Goal: Information Seeking & Learning: Check status

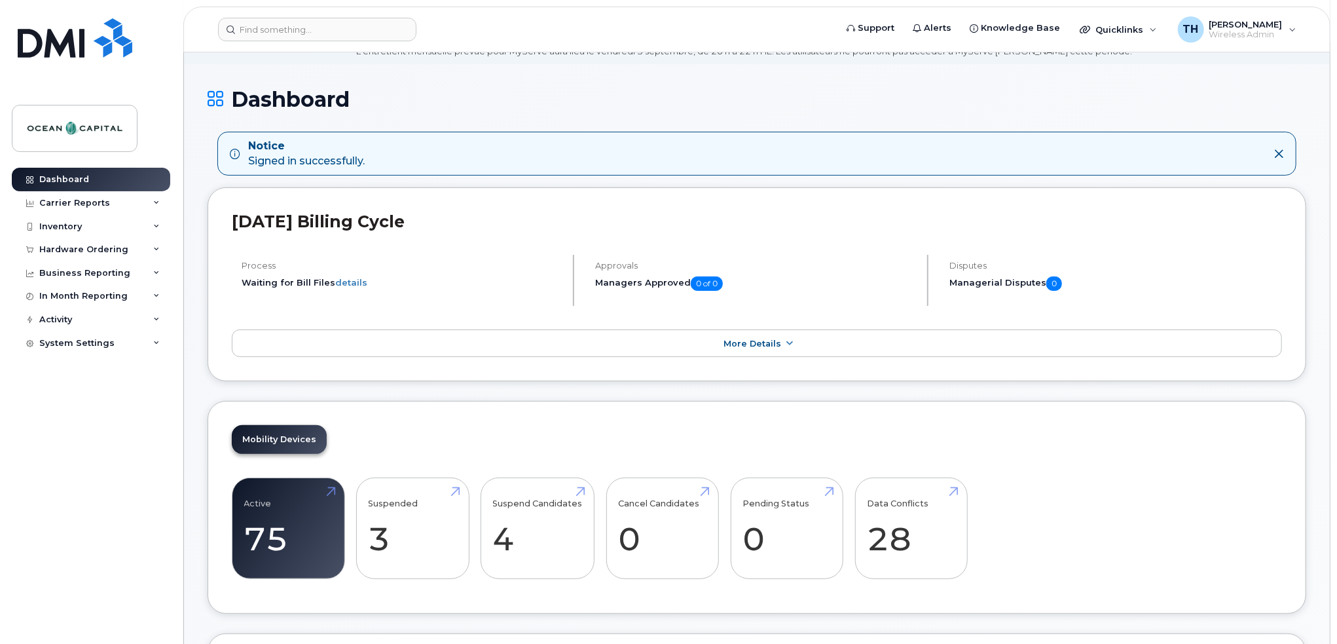
scroll to position [196, 0]
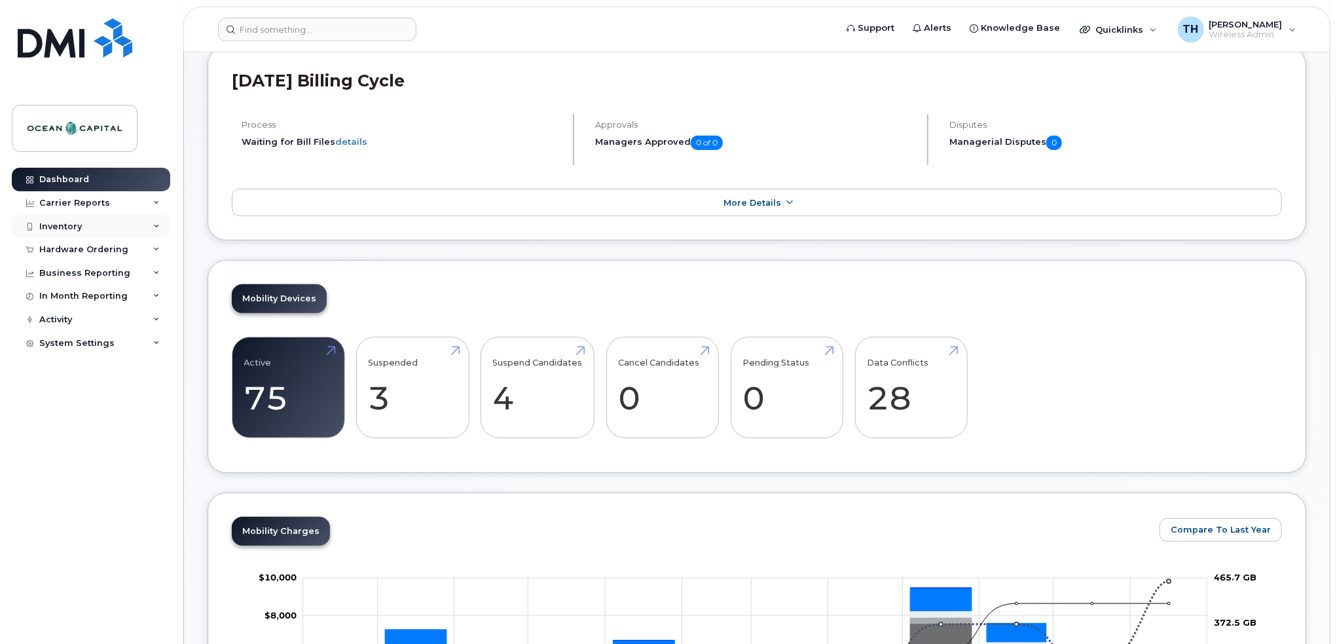
click at [59, 223] on div "Inventory" at bounding box center [60, 226] width 43 height 10
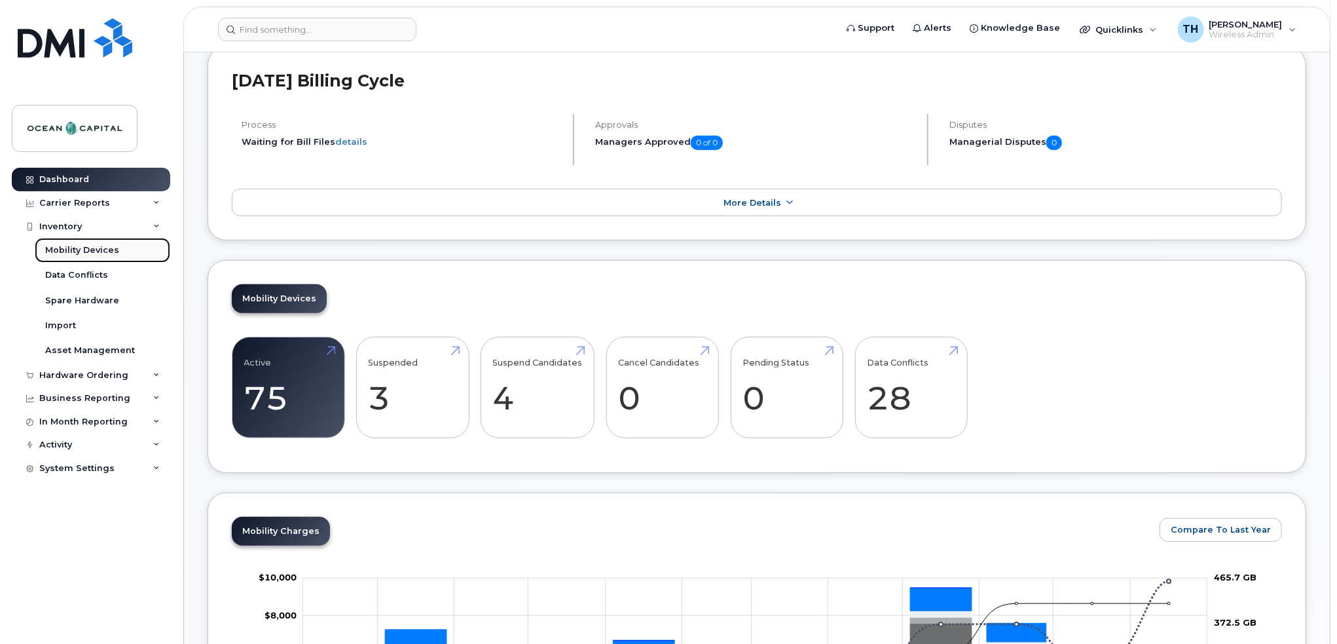
click at [72, 251] on div "Mobility Devices" at bounding box center [82, 250] width 74 height 12
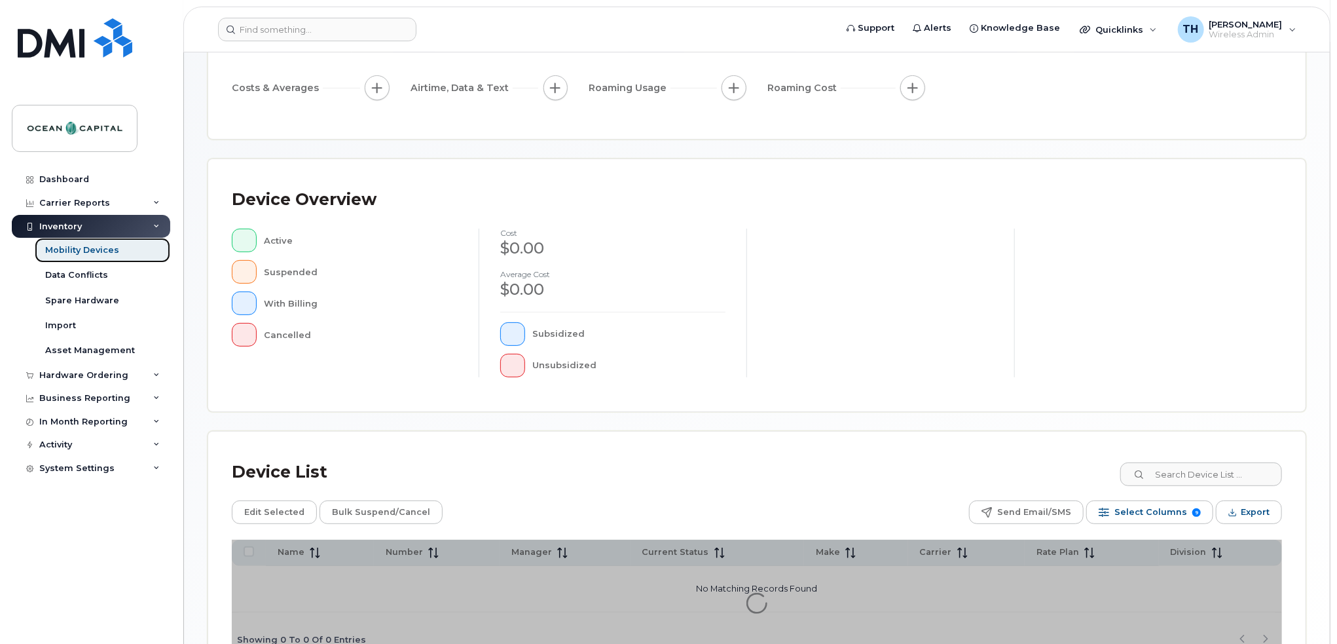
scroll to position [255, 0]
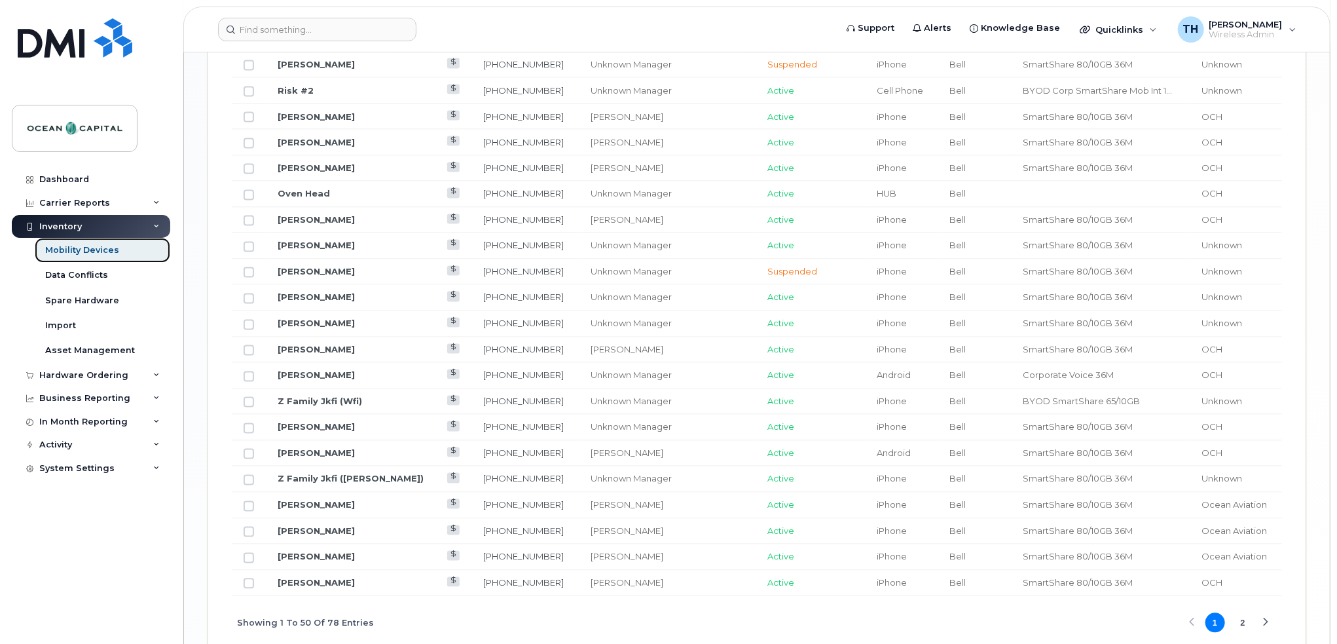
scroll to position [1576, 0]
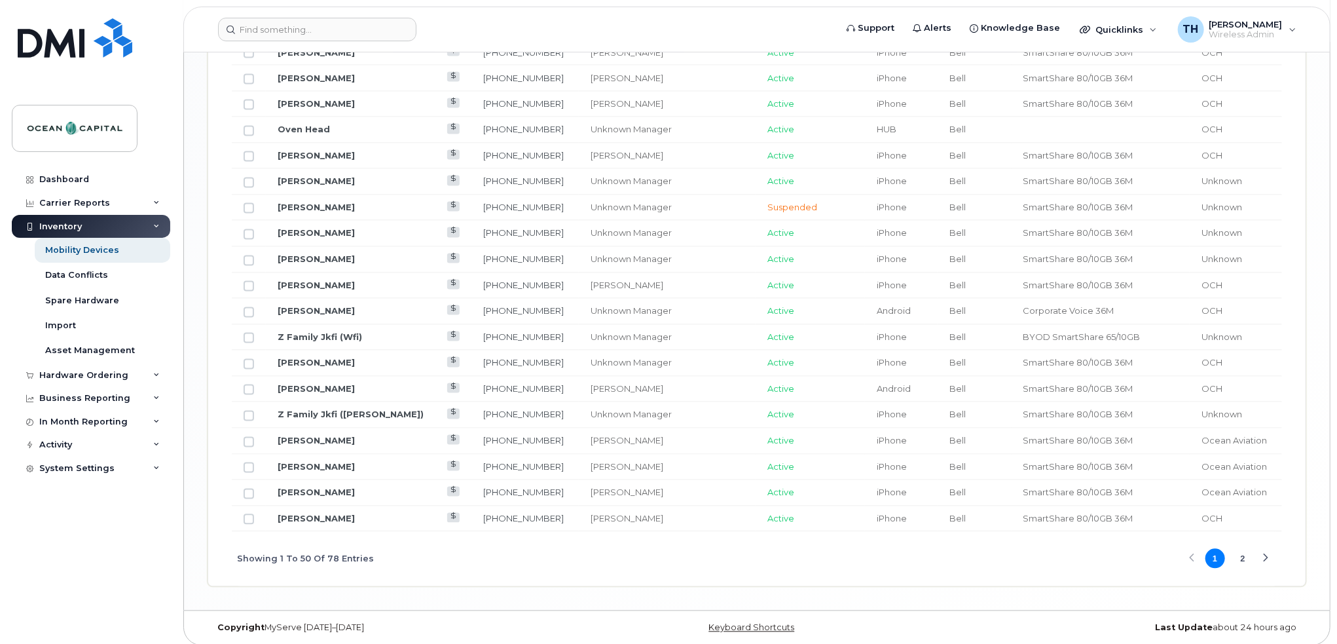
click at [1244, 551] on button "2" at bounding box center [1243, 559] width 20 height 20
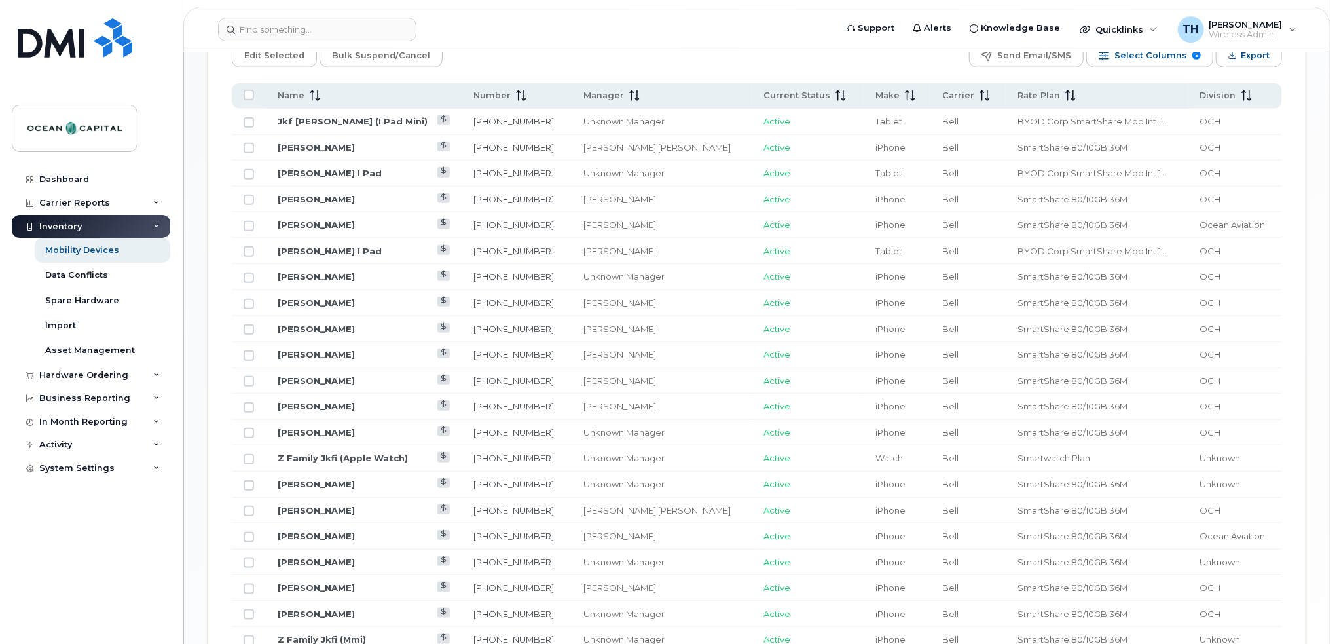
scroll to position [682, 0]
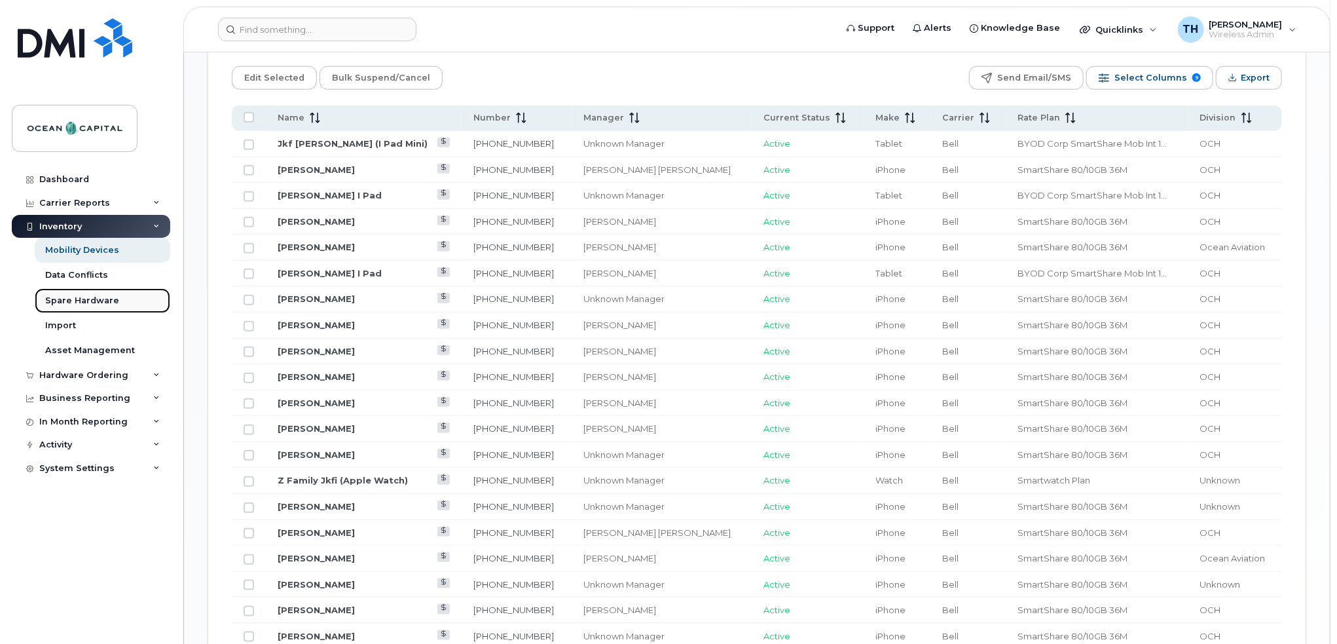
click at [94, 297] on div "Spare Hardware" at bounding box center [82, 301] width 74 height 12
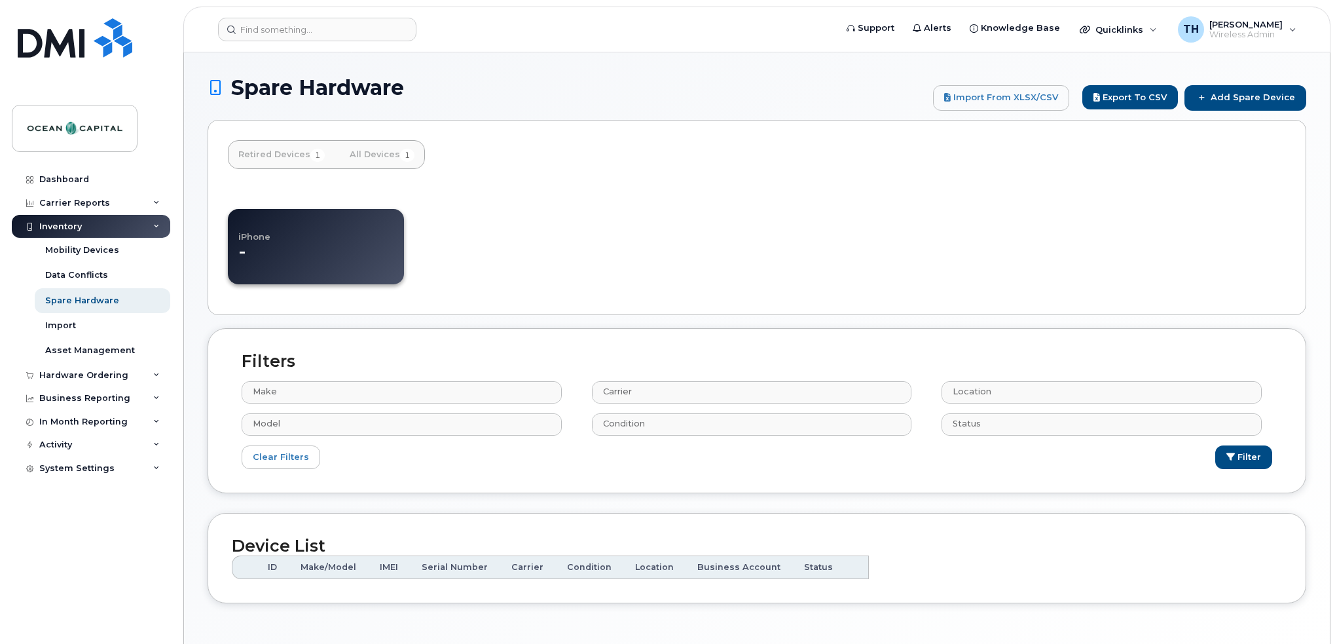
select select
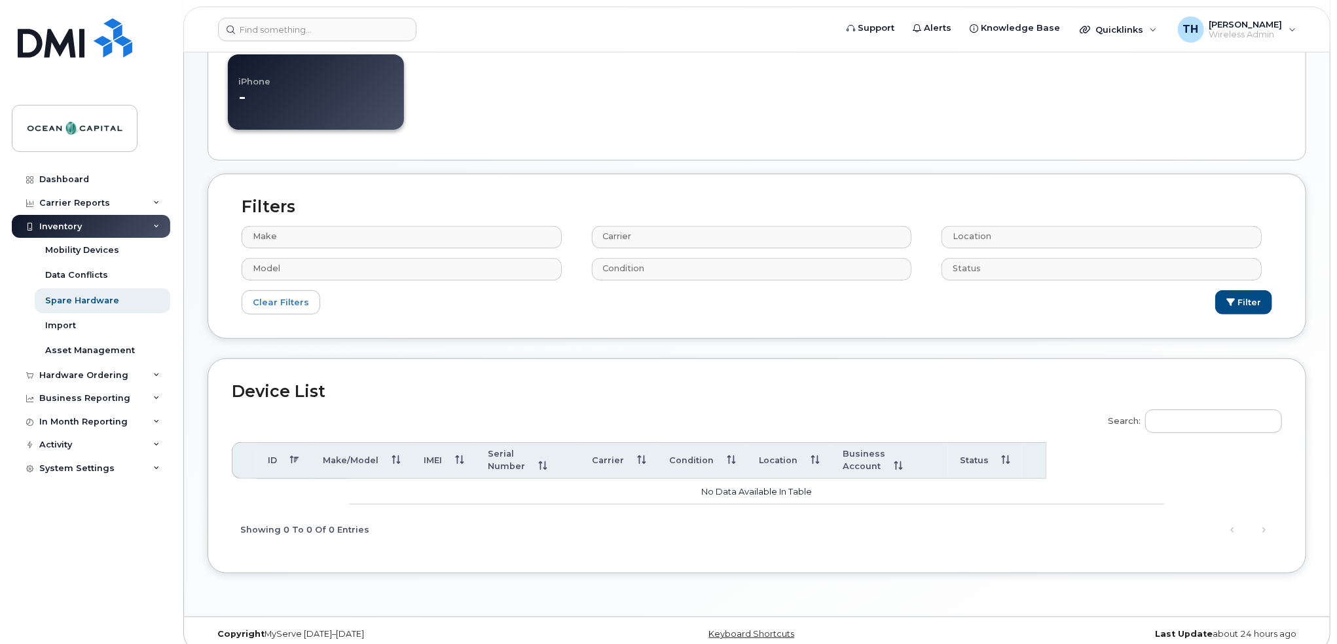
scroll to position [223, 0]
click at [73, 202] on div "Carrier Reports" at bounding box center [74, 203] width 71 height 10
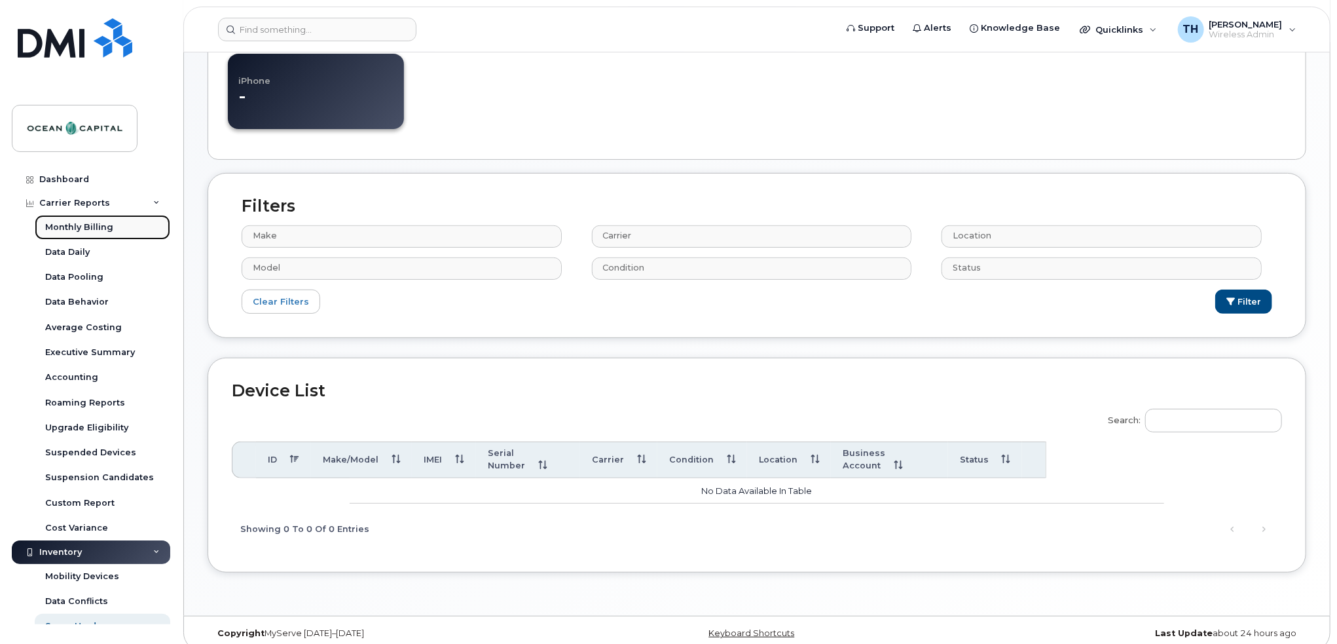
click at [87, 222] on div "Monthly Billing" at bounding box center [79, 227] width 68 height 12
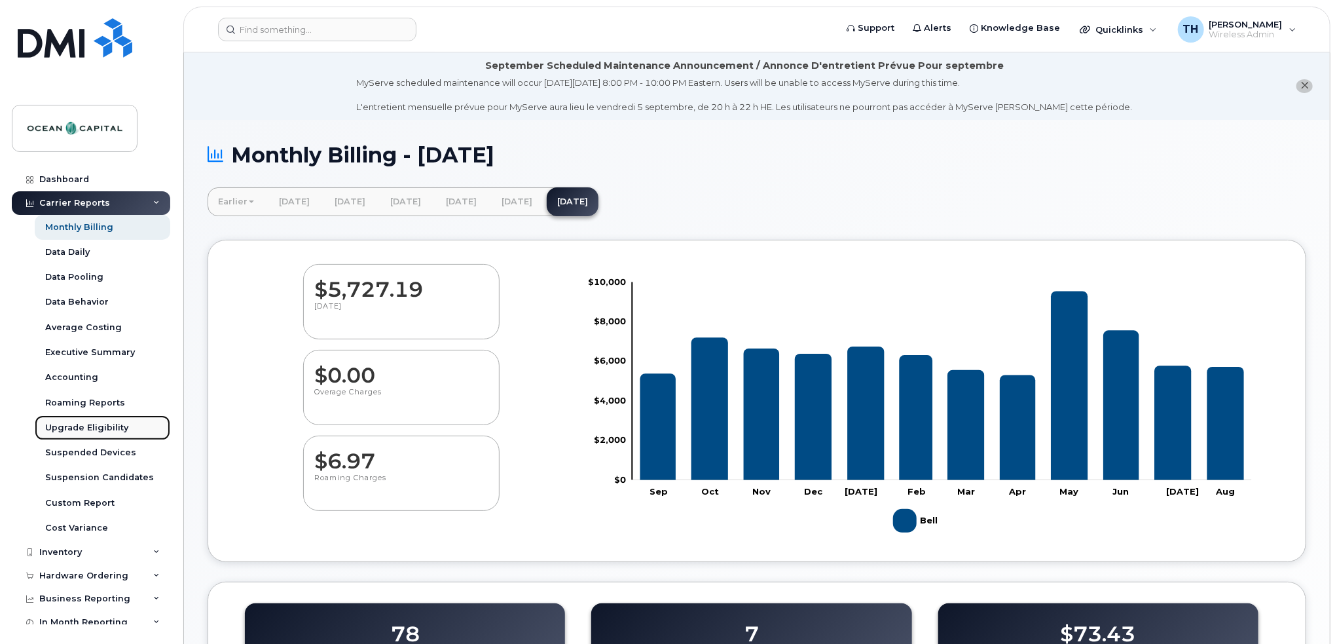
click at [71, 428] on div "Upgrade Eligibility" at bounding box center [86, 428] width 83 height 12
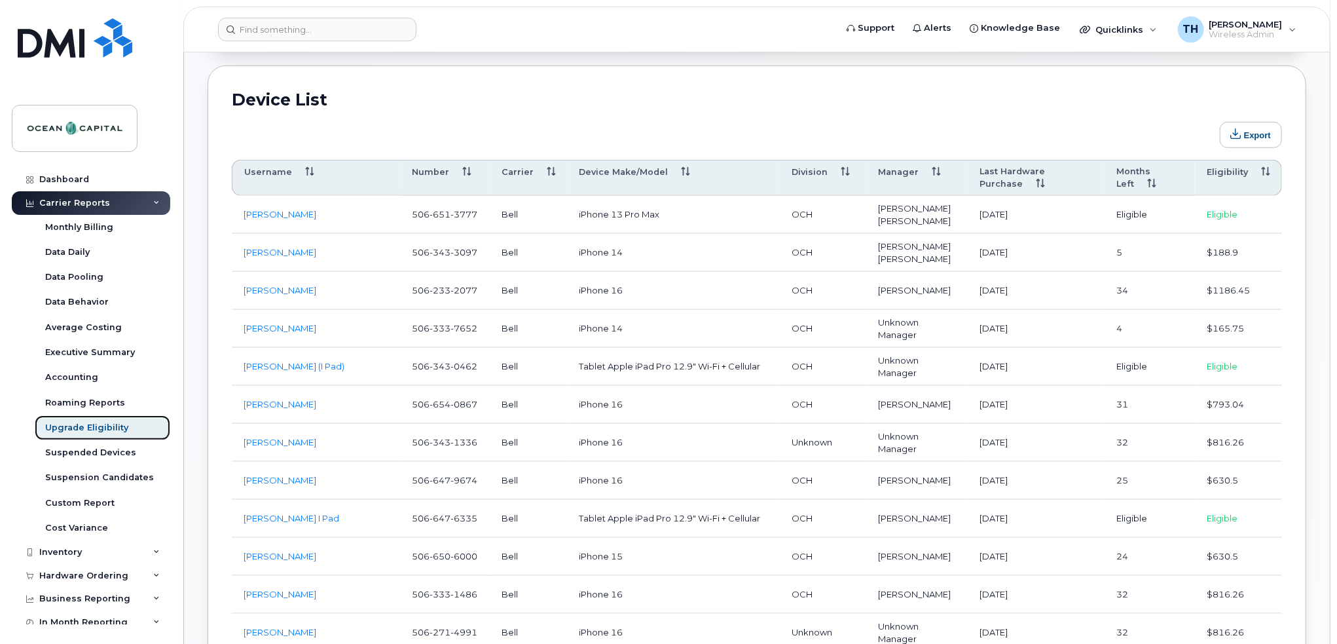
scroll to position [720, 0]
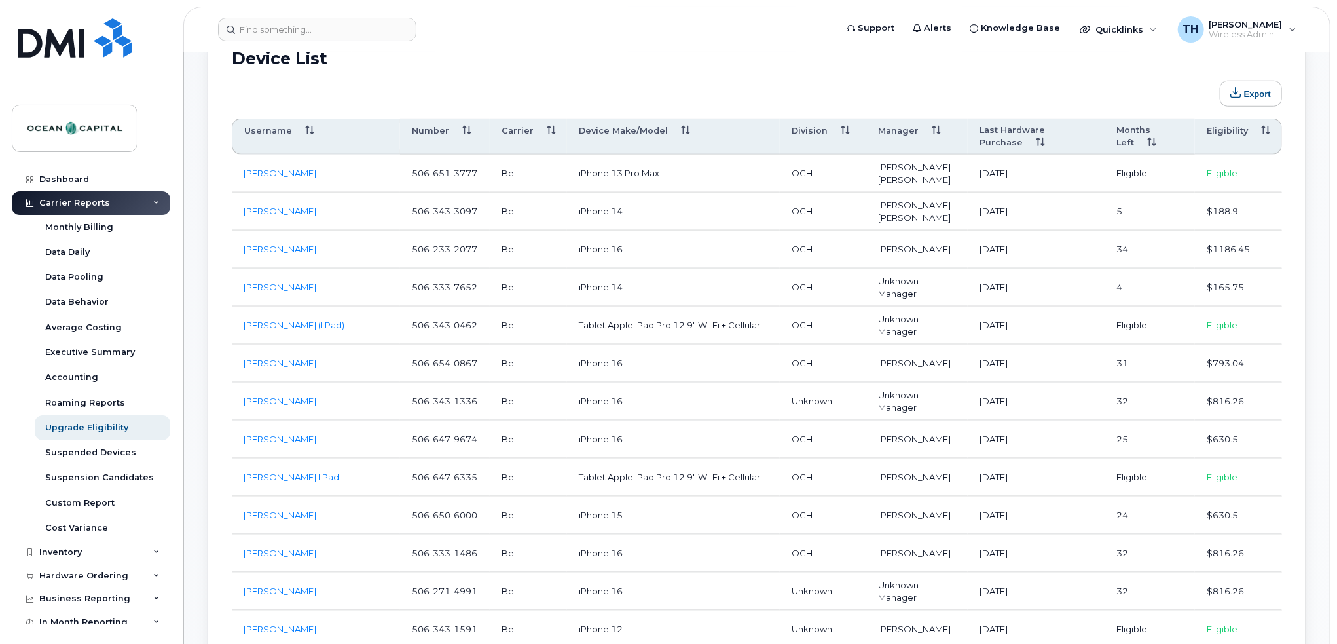
click at [1223, 129] on th "Eligibility" at bounding box center [1238, 137] width 87 height 37
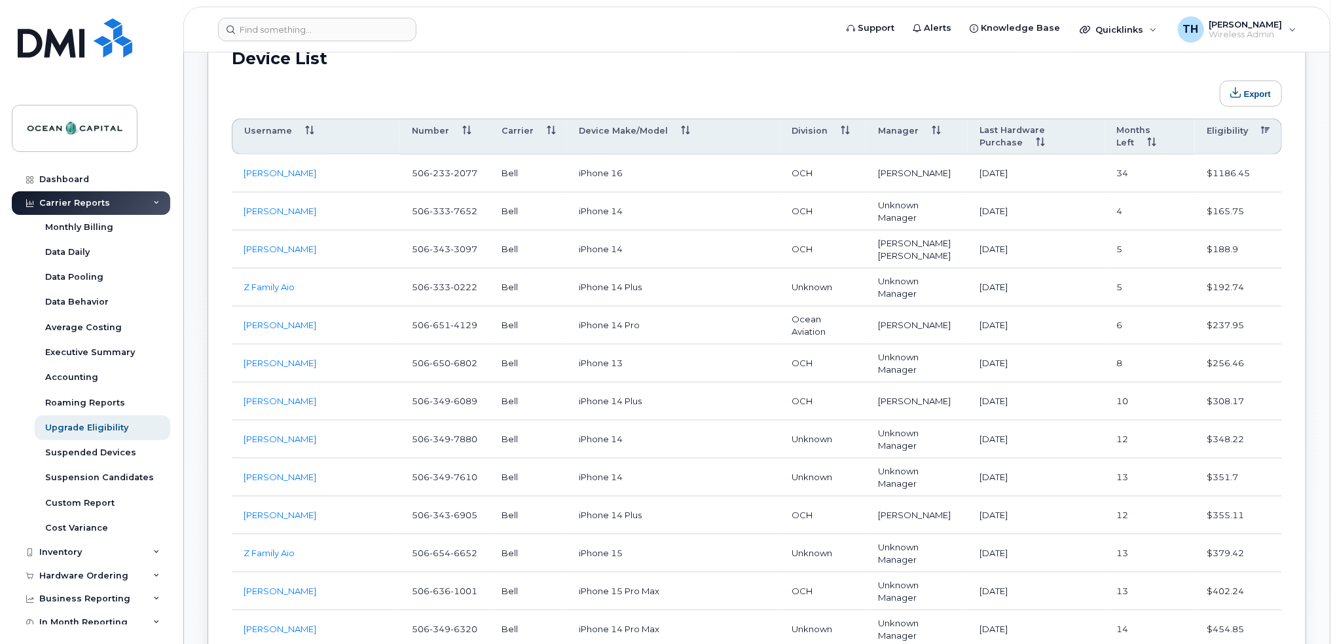
click at [1223, 129] on th "Eligibility" at bounding box center [1238, 137] width 87 height 37
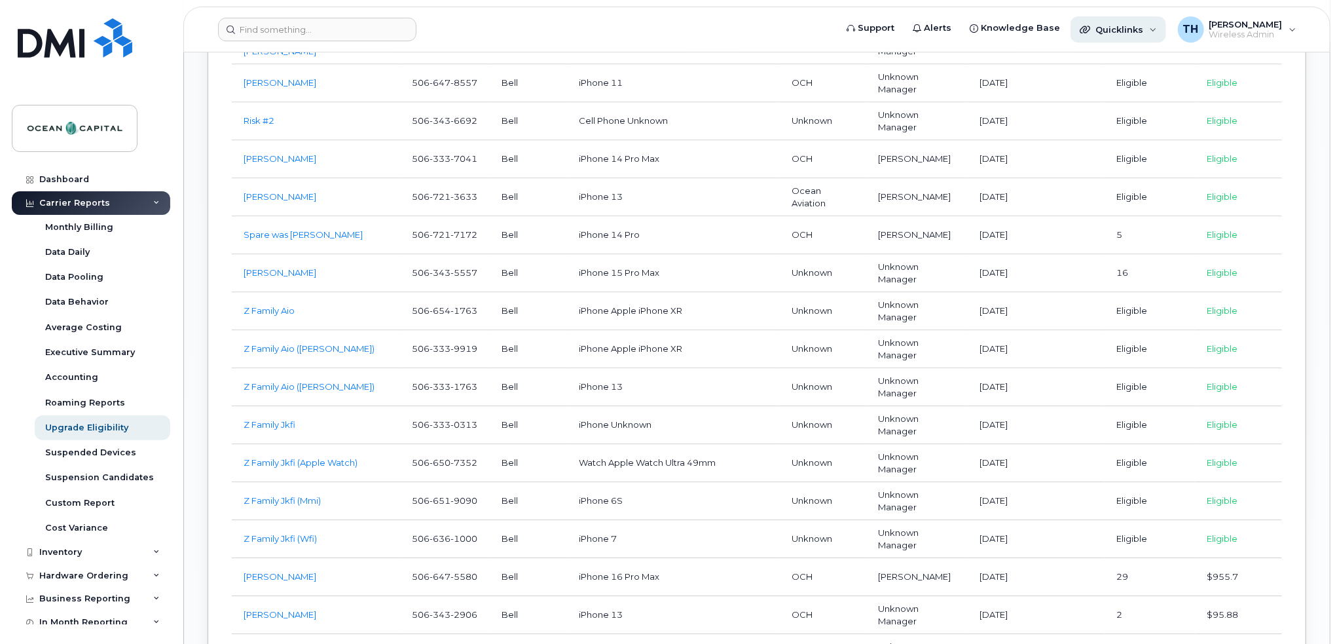
scroll to position [1720, 0]
